Goal: Information Seeking & Learning: Check status

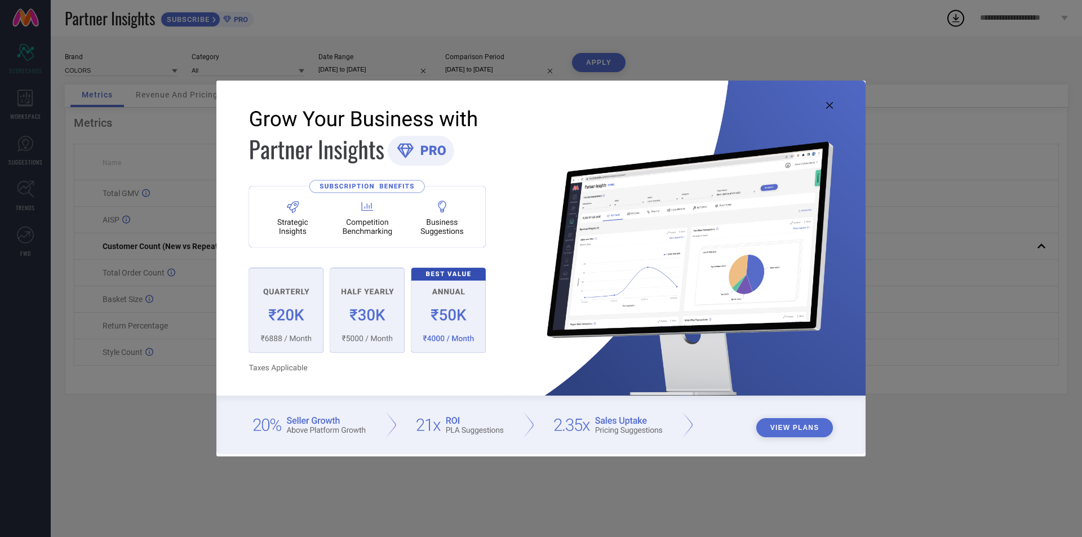
click at [830, 106] on icon at bounding box center [829, 105] width 7 height 7
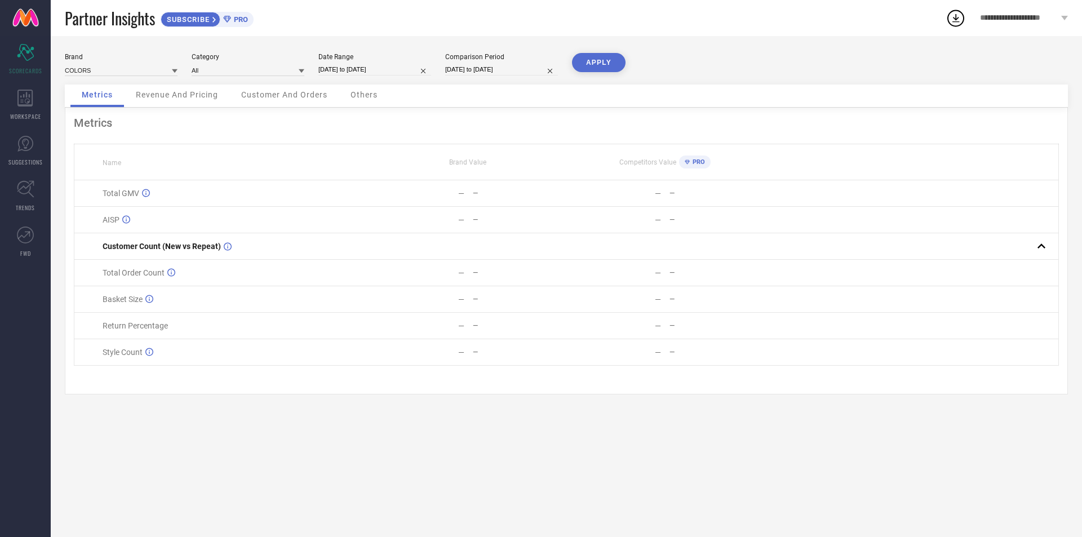
click at [586, 56] on button "APPLY" at bounding box center [599, 62] width 54 height 19
click at [154, 93] on span "Revenue And Pricing" at bounding box center [177, 94] width 82 height 9
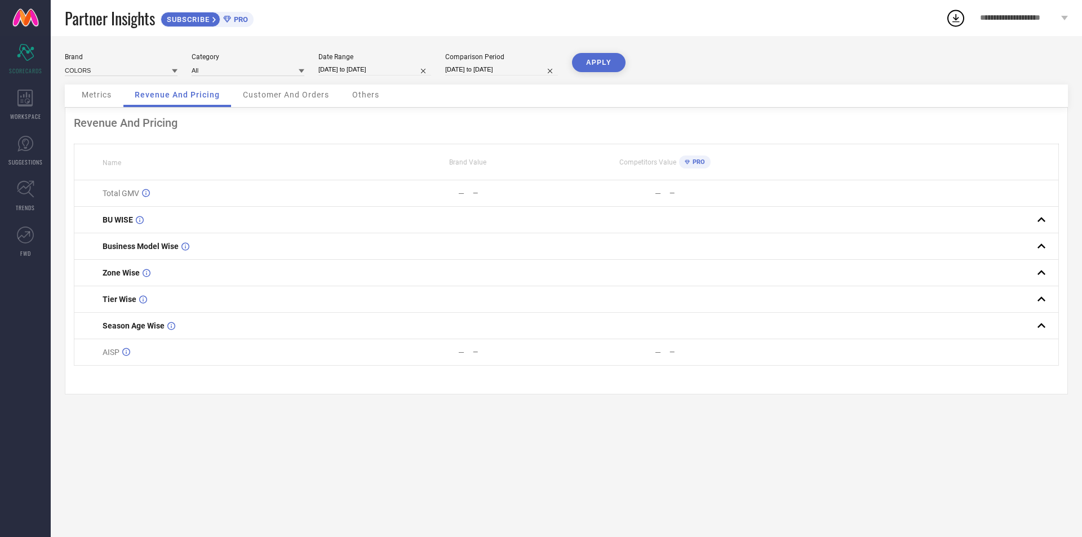
click at [273, 102] on div "Customer And Orders" at bounding box center [286, 96] width 109 height 23
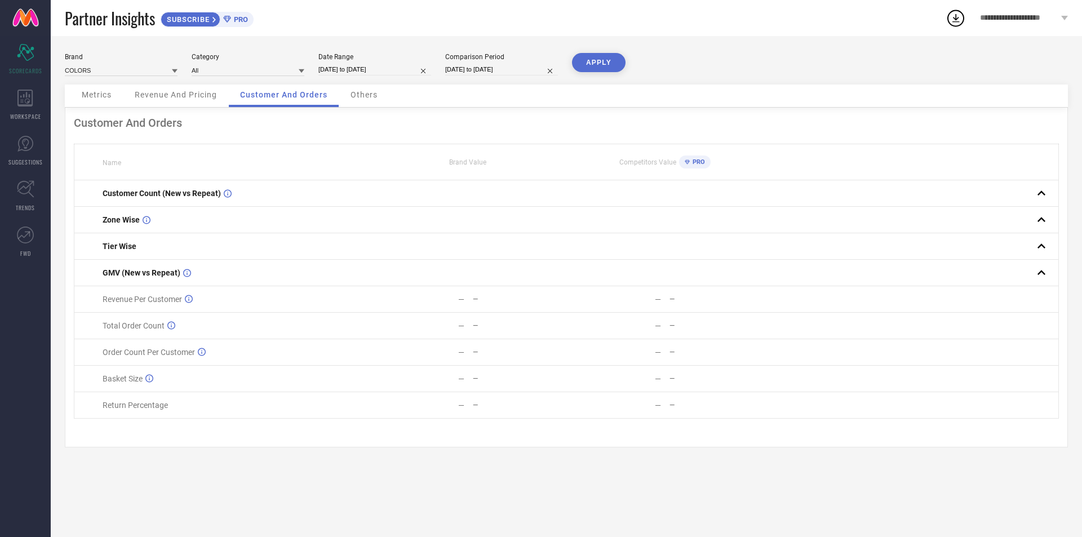
click at [379, 96] on div "Others" at bounding box center [364, 96] width 50 height 23
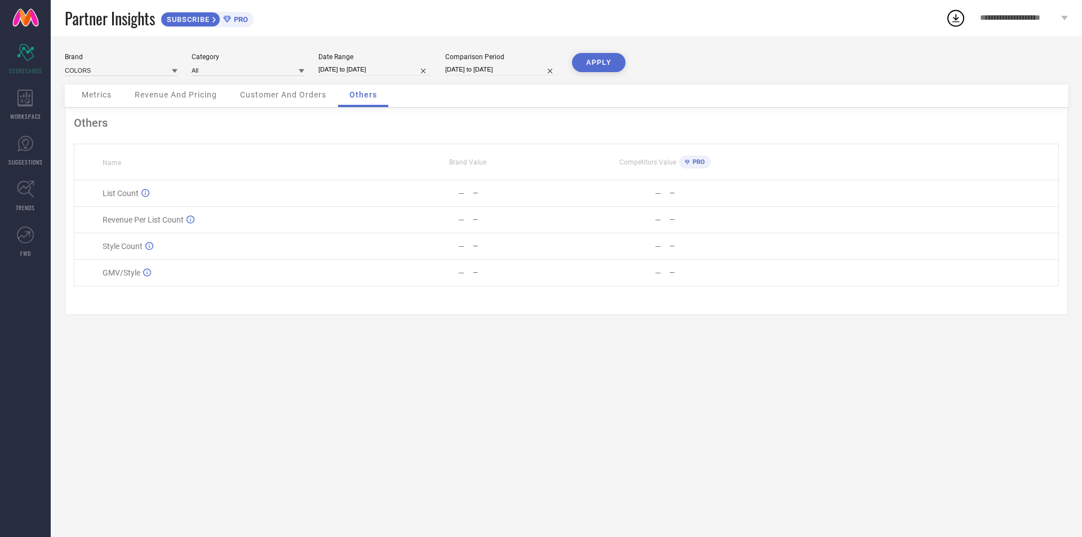
click at [1069, 18] on div "**********" at bounding box center [1024, 18] width 116 height 36
click at [806, 51] on div "Brand COLORS Category All Date Range [DATE] to [DATE] Comparison Period [DATE] …" at bounding box center [566, 286] width 1031 height 501
click at [14, 123] on div "WORKSPACE" at bounding box center [25, 104] width 51 height 45
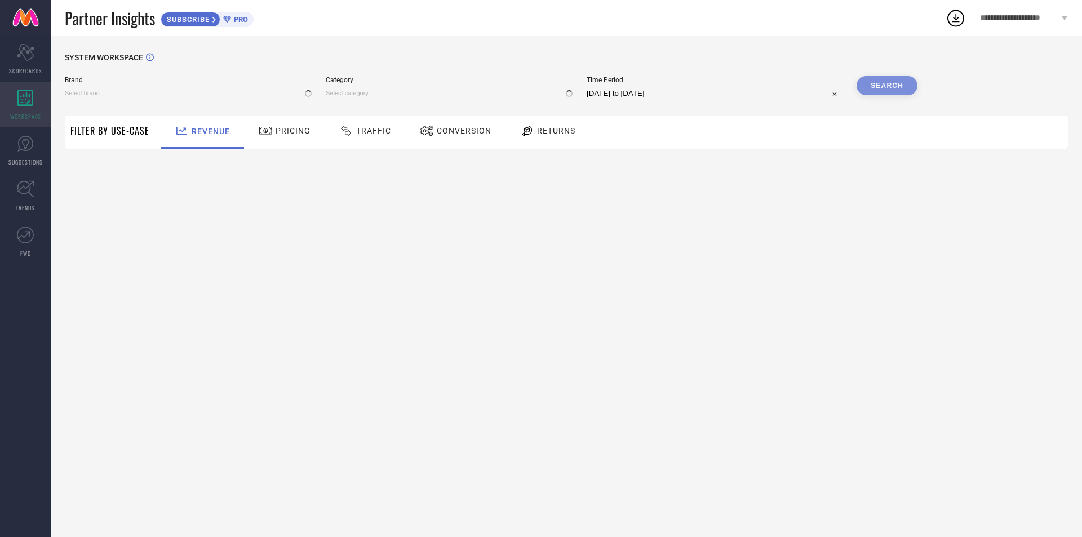
type input "COLORS"
type input "All"
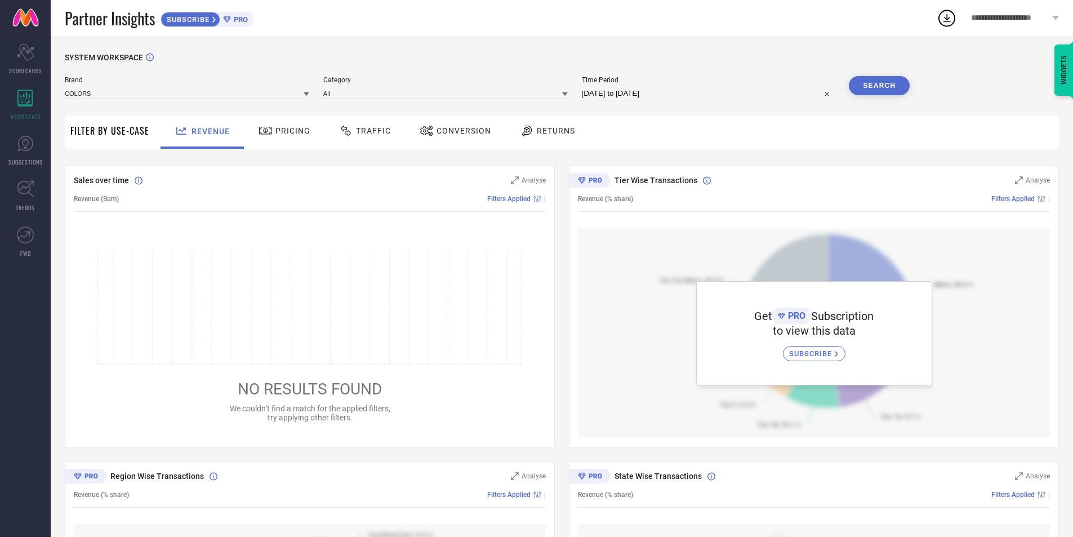
click at [93, 132] on span "Filter By Use-Case" at bounding box center [109, 131] width 79 height 14
